Goal: Find contact information: Find contact information

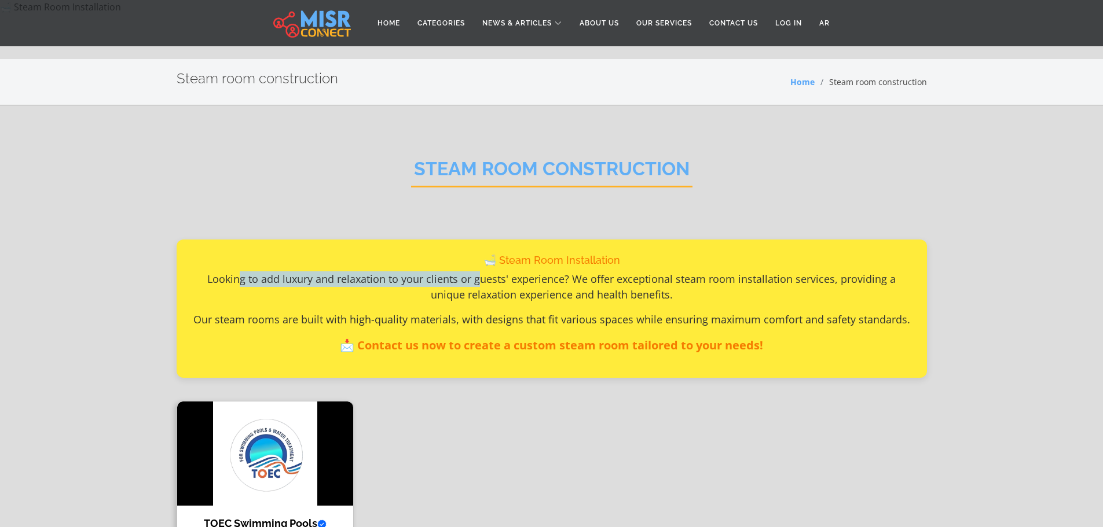
drag, startPoint x: 223, startPoint y: 281, endPoint x: 461, endPoint y: 281, distance: 238.5
click at [461, 281] on p "Looking to add luxury and relaxation to your clients or guests' experience? We …" at bounding box center [551, 286] width 721 height 31
click at [557, 261] on h1 "🛁 Steam Room Installation" at bounding box center [551, 260] width 721 height 13
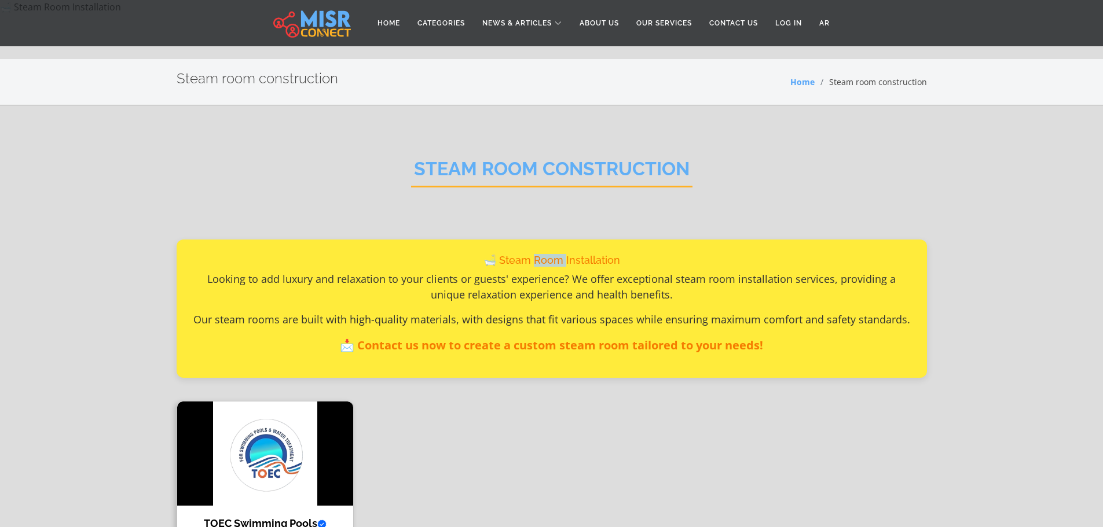
click at [557, 261] on h1 "🛁 Steam Room Installation" at bounding box center [551, 260] width 721 height 13
click at [516, 284] on p "Looking to add luxury and relaxation to your clients or guests' experience? We …" at bounding box center [551, 286] width 721 height 31
click at [662, 346] on p "📩 Contact us now to create a custom steam room tailored to your needs!" at bounding box center [551, 345] width 721 height 17
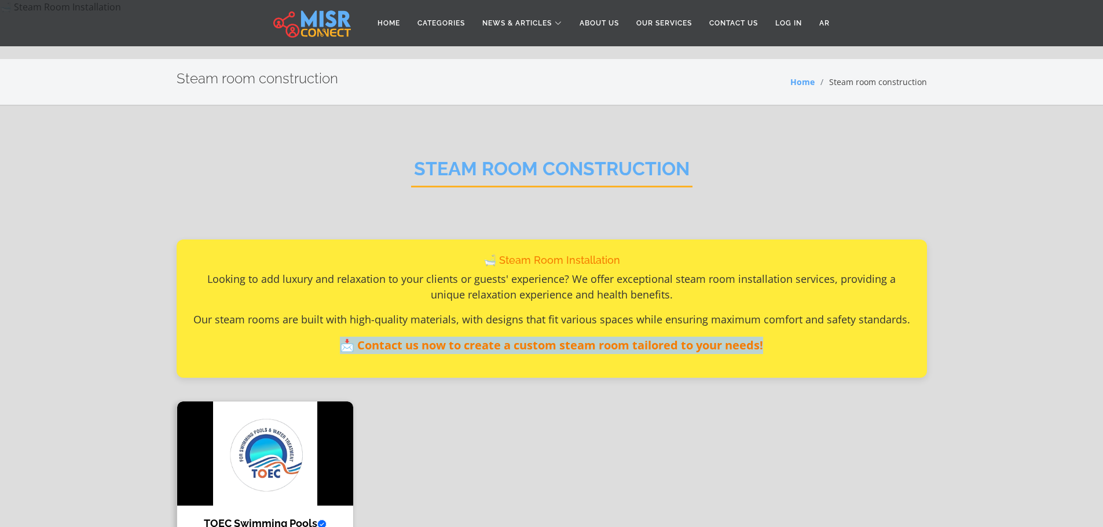
click at [662, 346] on p "📩 Contact us now to create a custom steam room tailored to your needs!" at bounding box center [551, 345] width 721 height 17
click at [725, 23] on link "Contact Us" at bounding box center [733, 23] width 66 height 22
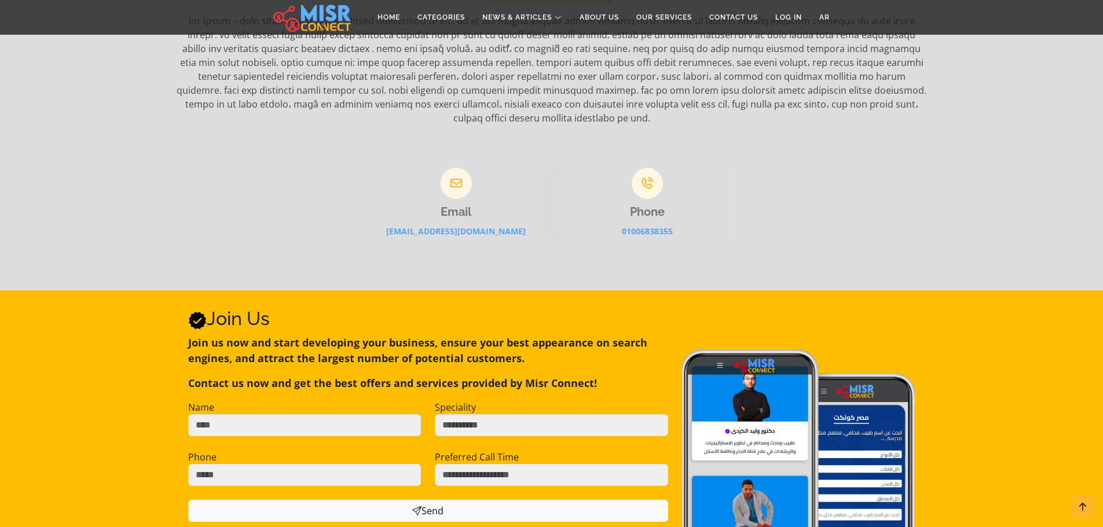
scroll to position [174, 0]
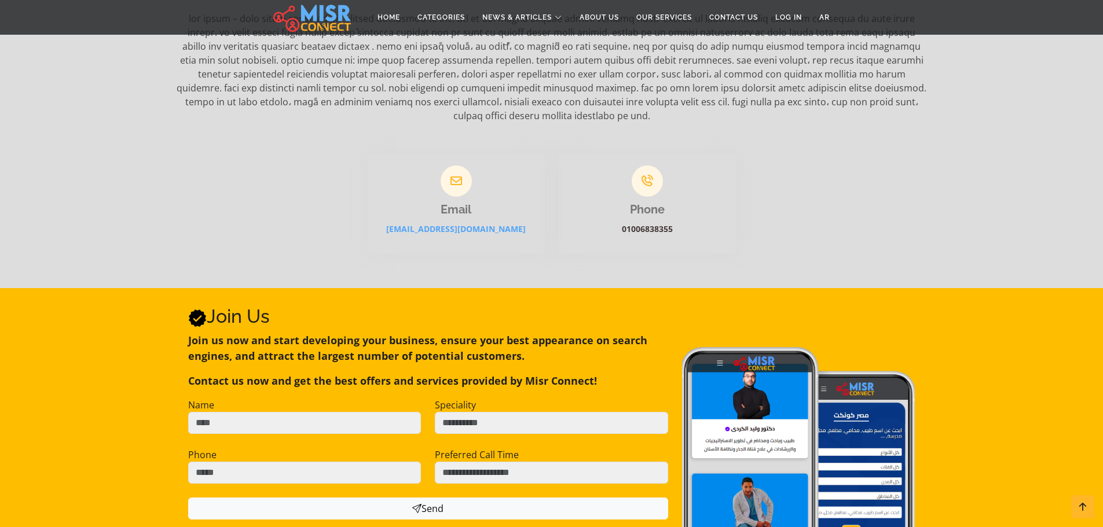
click at [653, 223] on link "01006838355" at bounding box center [647, 228] width 51 height 11
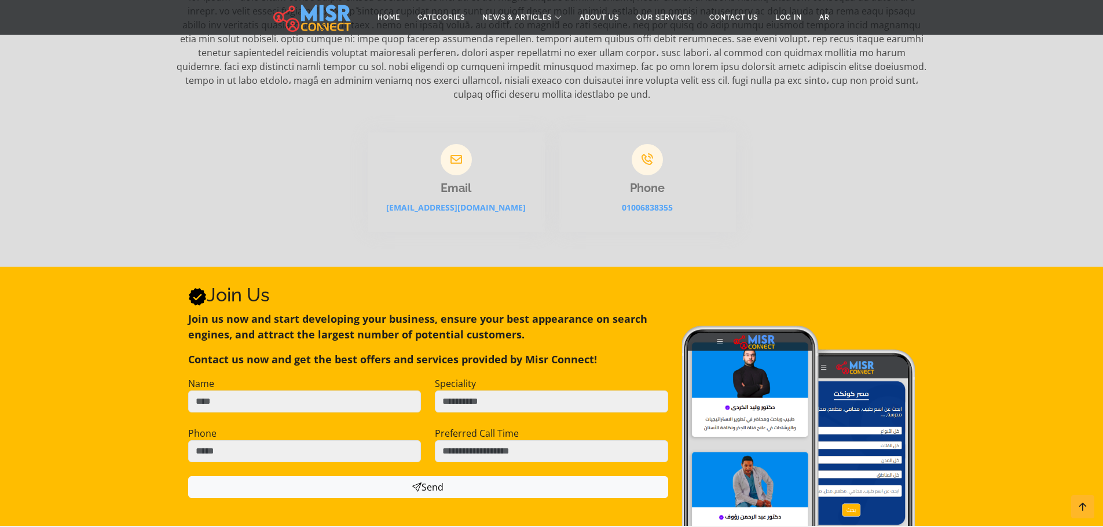
scroll to position [0, 0]
